Goal: Task Accomplishment & Management: Manage account settings

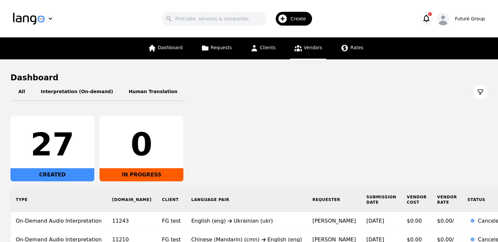
click at [296, 53] on link "Vendors" at bounding box center [308, 48] width 36 height 22
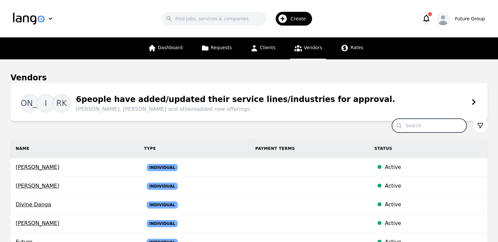
click at [429, 124] on input "Search" at bounding box center [429, 126] width 75 height 14
click at [427, 126] on input "Search" at bounding box center [429, 126] width 75 height 14
paste input "Abrham Alemayehu"
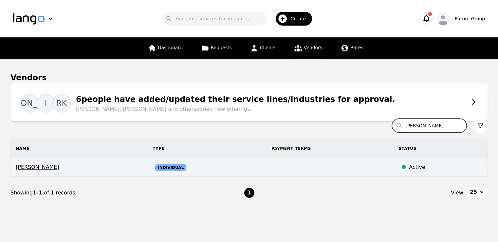
type input "Abrham"
click at [53, 170] on span "Abrham Alemayehu" at bounding box center [79, 167] width 126 height 8
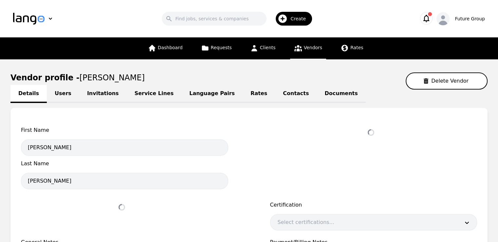
select select "active"
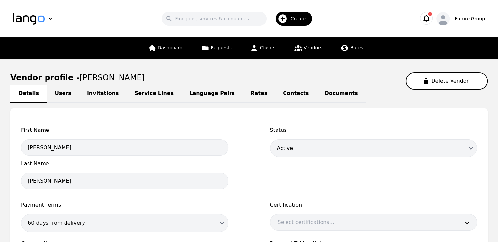
click at [195, 95] on link "Language Pairs" at bounding box center [211, 94] width 61 height 18
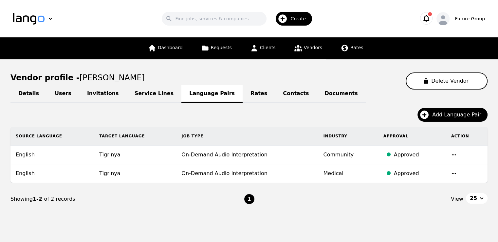
drag, startPoint x: 451, startPoint y: 99, endPoint x: 444, endPoint y: 98, distance: 7.4
click at [451, 99] on div "Details Users Invitations Service Lines Language Pairs Rates Contacts Documents…" at bounding box center [248, 151] width 477 height 125
click at [305, 52] on link "Vendors" at bounding box center [308, 48] width 36 height 22
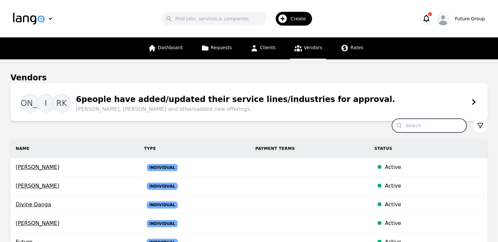
click at [431, 127] on input "Search" at bounding box center [429, 126] width 75 height 14
paste input "Jiregna Taye"
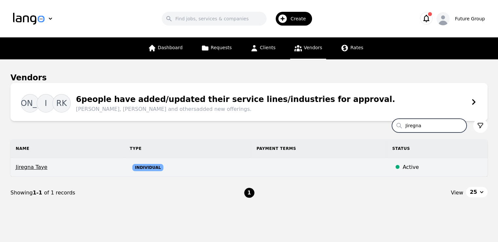
type input "Jiregna"
click at [41, 169] on span "Jiregna Taye" at bounding box center [67, 167] width 103 height 8
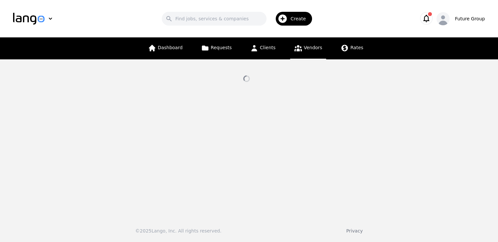
select select "active"
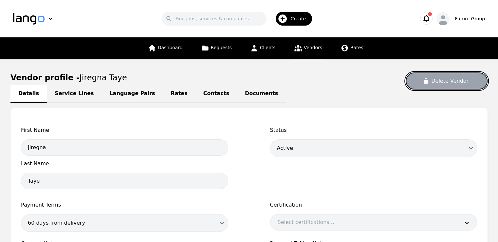
click at [453, 83] on button "Delete Vendor" at bounding box center [447, 80] width 82 height 17
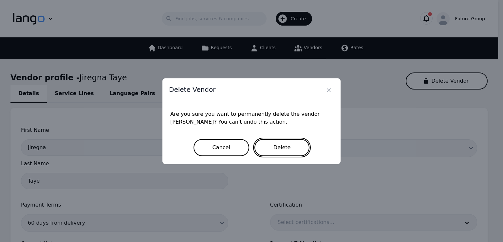
click at [275, 150] on button "Delete" at bounding box center [281, 147] width 55 height 17
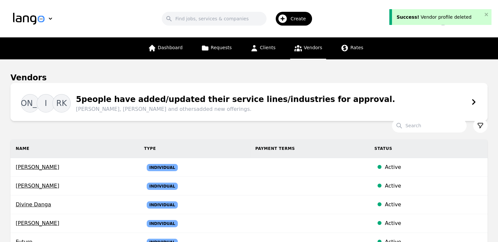
click at [427, 120] on input "Search" at bounding box center [429, 126] width 75 height 14
paste input "Henok"
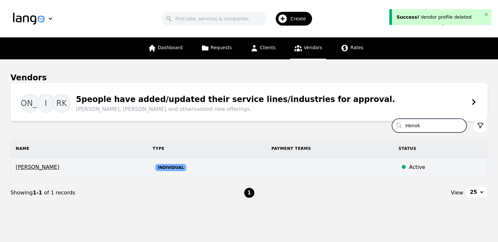
type input "Henok"
click at [41, 167] on span "Henok Yohannes" at bounding box center [79, 167] width 126 height 8
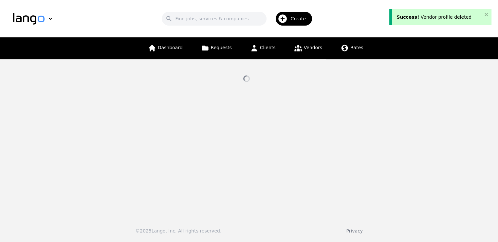
select select "active"
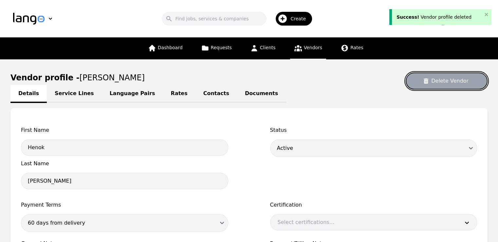
click at [457, 80] on button "Delete Vendor" at bounding box center [447, 80] width 82 height 17
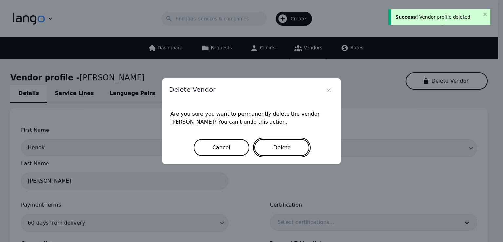
click at [289, 149] on button "Delete" at bounding box center [281, 147] width 55 height 17
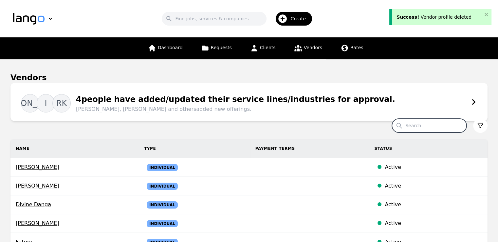
click at [420, 127] on input "Search" at bounding box center [429, 126] width 75 height 14
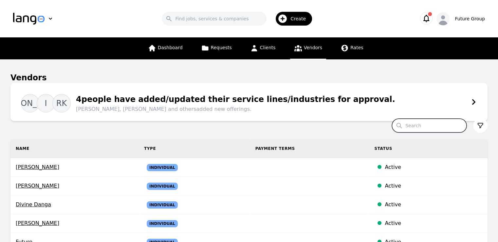
paste input "Selam"
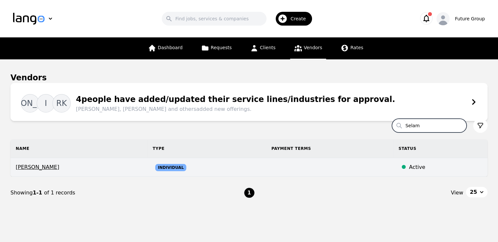
type input "Selam"
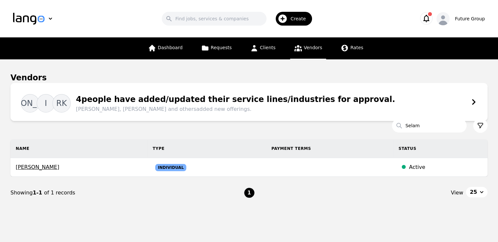
click at [30, 171] on td "Selam Negash" at bounding box center [78, 167] width 137 height 19
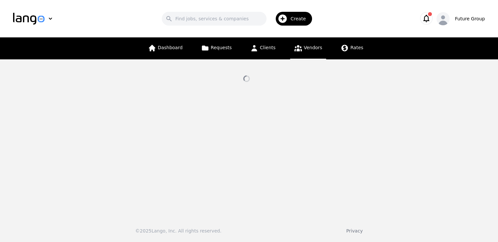
select select "active"
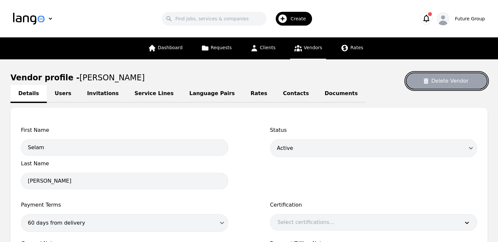
click at [470, 82] on button "Delete Vendor" at bounding box center [447, 80] width 82 height 17
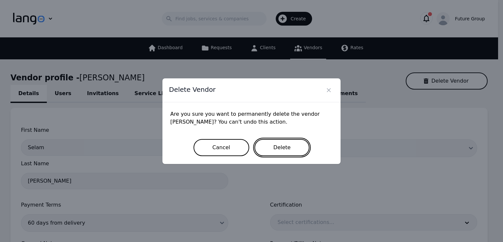
click at [288, 149] on button "Delete" at bounding box center [281, 147] width 55 height 17
